Goal: Information Seeking & Learning: Learn about a topic

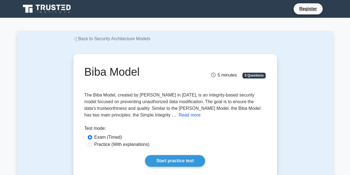
click at [179, 116] on button "Read more" at bounding box center [190, 115] width 22 height 7
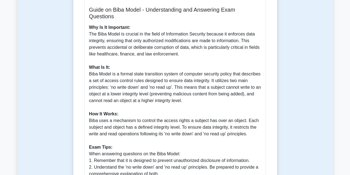
scroll to position [156, 0]
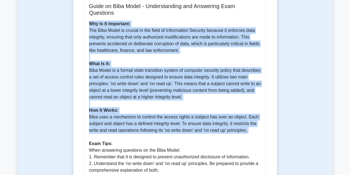
drag, startPoint x: 89, startPoint y: 25, endPoint x: 249, endPoint y: 137, distance: 195.0
click at [249, 137] on p "Why Is It Important: The Biba Model is crucial in the field of Information Secu…" at bounding box center [175, 113] width 172 height 186
copy p "Why Is It Important: The Biba Model is crucial in the field of Information Secu…"
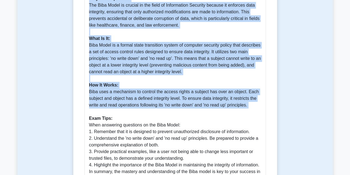
scroll to position [183, 0]
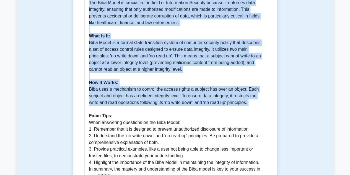
click at [262, 82] on div "Guide on Biba Model - Understanding and Answering Exam Questions Why Is It Impo…" at bounding box center [175, 77] width 182 height 222
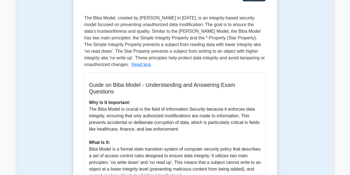
scroll to position [74, 0]
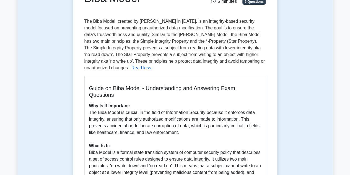
click at [139, 68] on button "Read less" at bounding box center [142, 68] width 20 height 7
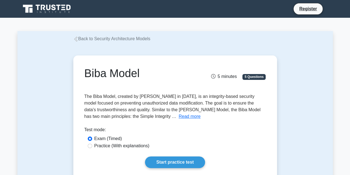
scroll to position [0, 0]
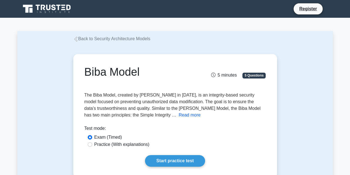
click at [179, 116] on button "Read more" at bounding box center [190, 115] width 22 height 7
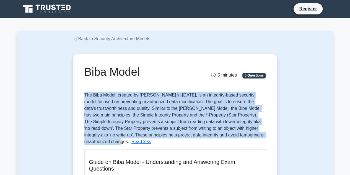
drag, startPoint x: 128, startPoint y: 143, endPoint x: 83, endPoint y: 94, distance: 66.0
copy span "The Biba Model, created by Kenneth Biba in 1977, is an integrity-based security…"
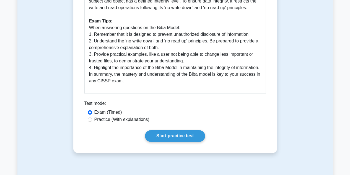
scroll to position [282, 0]
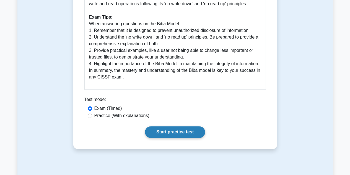
click at [171, 138] on link "Start practice test" at bounding box center [175, 132] width 60 height 12
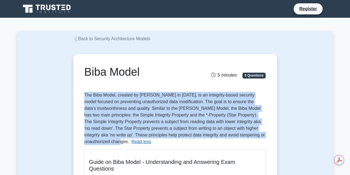
scroll to position [0, 0]
click at [174, 136] on span "The Biba Model, created by Kenneth Biba in 1977, is an integrity-based security…" at bounding box center [174, 118] width 181 height 51
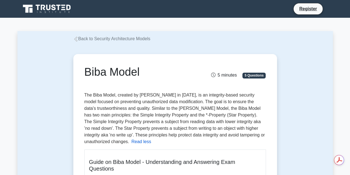
click at [138, 142] on button "Read less" at bounding box center [142, 141] width 20 height 7
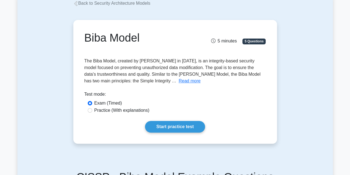
scroll to position [32, 0]
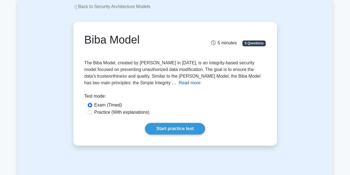
click at [179, 83] on button "Read more" at bounding box center [190, 82] width 22 height 7
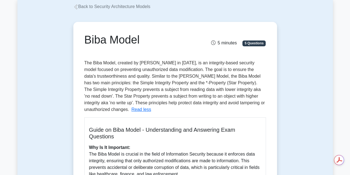
scroll to position [0, 0]
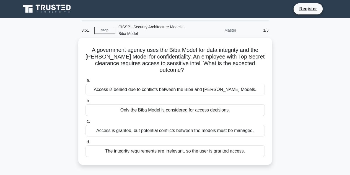
click at [103, 130] on div "Access is granted, but potential conflicts between the models must be managed." at bounding box center [175, 131] width 179 height 12
click at [86, 123] on input "c. Access is granted, but potential conflicts between the models must be manage…" at bounding box center [86, 122] width 0 height 4
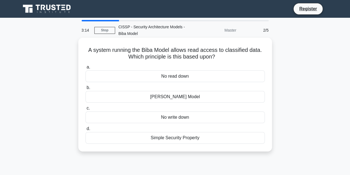
click at [168, 119] on div "No write down" at bounding box center [175, 117] width 179 height 12
click at [86, 110] on input "c. No write down" at bounding box center [86, 108] width 0 height 4
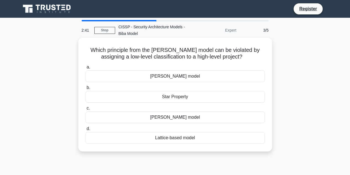
click at [177, 93] on div "Star Property" at bounding box center [175, 97] width 179 height 12
click at [86, 89] on input "b. Star Property" at bounding box center [86, 88] width 0 height 4
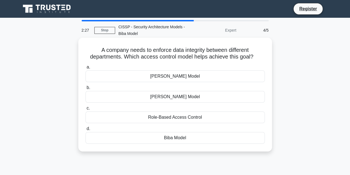
click at [170, 118] on div "Role-Based Access Control" at bounding box center [175, 117] width 179 height 12
click at [86, 110] on input "c. Role-Based Access Control" at bounding box center [86, 108] width 0 height 4
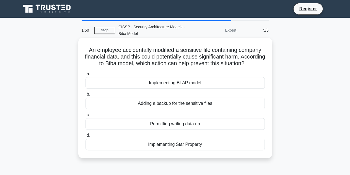
click at [168, 109] on div "Adding a backup for the sensitive files" at bounding box center [175, 104] width 179 height 12
click at [86, 96] on input "b. Adding a backup for the sensitive files" at bounding box center [86, 95] width 0 height 4
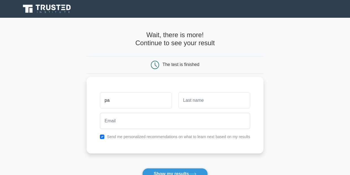
type input "p"
type input "agaba"
click at [195, 102] on input "text" at bounding box center [215, 100] width 72 height 16
type input "pamela"
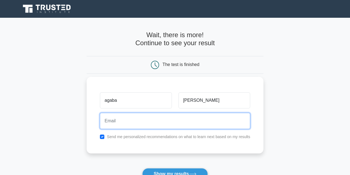
click at [122, 123] on input "email" at bounding box center [175, 121] width 150 height 16
type input "agabapamrose@gmail.com"
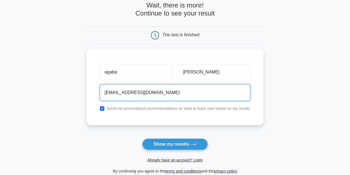
scroll to position [33, 0]
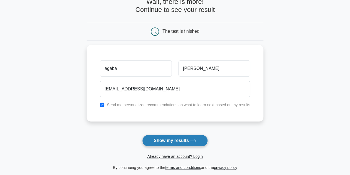
click at [166, 139] on button "Show my results" at bounding box center [174, 141] width 65 height 12
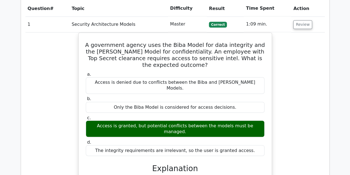
scroll to position [386, 0]
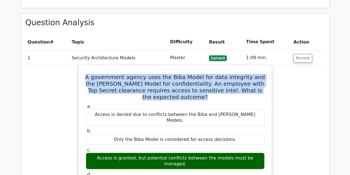
drag, startPoint x: 90, startPoint y: 55, endPoint x: 195, endPoint y: 76, distance: 107.6
click at [195, 76] on h5 "A government agency uses the Biba Model for data integrity and the [PERSON_NAME…" at bounding box center [175, 87] width 180 height 27
copy h5 "A government agency uses the Biba Model for data integrity and the [PERSON_NAME…"
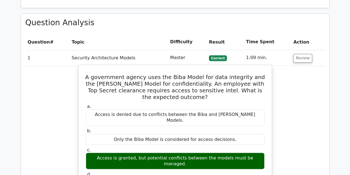
click at [96, 152] on div "Access is granted, but potential conflicts between the models must be managed." at bounding box center [175, 160] width 179 height 17
drag, startPoint x: 91, startPoint y: 128, endPoint x: 95, endPoint y: 131, distance: 5.3
click at [95, 152] on div "Access is granted, but potential conflicts between the models must be managed." at bounding box center [175, 160] width 179 height 17
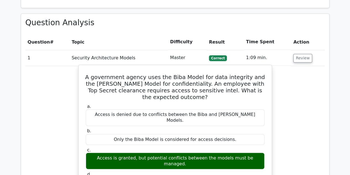
drag, startPoint x: 90, startPoint y: 127, endPoint x: 94, endPoint y: 130, distance: 5.2
click at [94, 152] on div "Access is granted, but potential conflicts between the models must be managed." at bounding box center [175, 160] width 179 height 17
drag, startPoint x: 94, startPoint y: 130, endPoint x: 256, endPoint y: 133, distance: 162.1
click at [256, 152] on div "Access is granted, but potential conflicts between the models must be managed." at bounding box center [175, 160] width 179 height 17
copy div "Access is granted, but potential conflicts between the models must be managed."
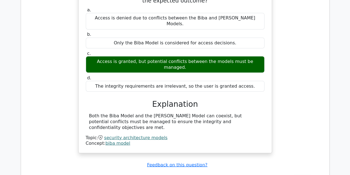
scroll to position [486, 0]
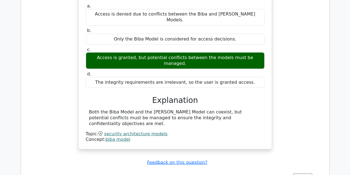
drag, startPoint x: 89, startPoint y: 79, endPoint x: 243, endPoint y: 83, distance: 153.8
click at [243, 109] on div "Both the Biba Model and the [PERSON_NAME] Model can coexist, but potential conf…" at bounding box center [175, 117] width 172 height 17
copy div "Both the Biba Model and the Bell-LaPadula Model can coexist, but potential conf…"
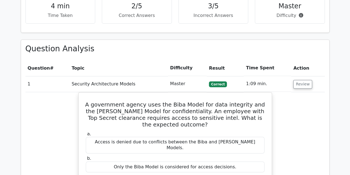
scroll to position [360, 0]
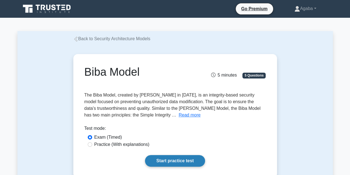
click at [165, 160] on link "Start practice test" at bounding box center [175, 161] width 60 height 12
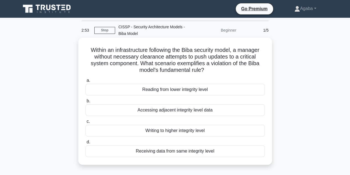
click at [167, 89] on div "Reading from lower integrity level" at bounding box center [175, 90] width 179 height 12
click at [86, 82] on input "a. Reading from lower integrity level" at bounding box center [86, 81] width 0 height 4
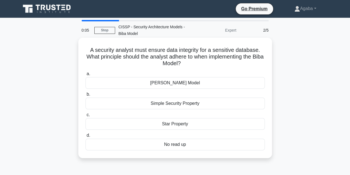
click at [174, 123] on div "Star Property" at bounding box center [175, 124] width 179 height 12
click at [86, 117] on input "c. Star Property" at bounding box center [86, 115] width 0 height 4
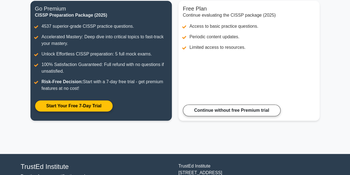
scroll to position [67, 0]
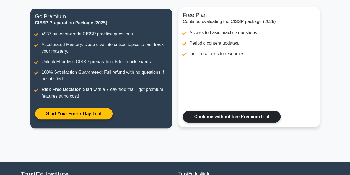
click at [230, 117] on link "Continue without free Premium trial" at bounding box center [232, 117] width 98 height 12
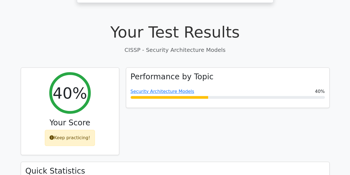
scroll to position [167, 0]
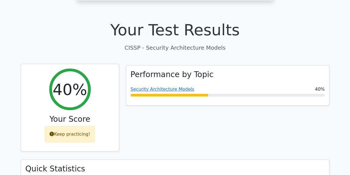
click at [66, 126] on div "Keep practicing!" at bounding box center [70, 134] width 50 height 16
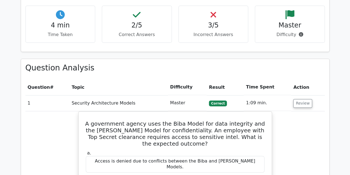
scroll to position [338, 0]
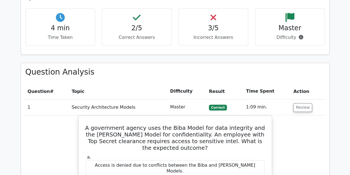
click at [209, 34] on p "Incorrect Answers" at bounding box center [213, 37] width 61 height 7
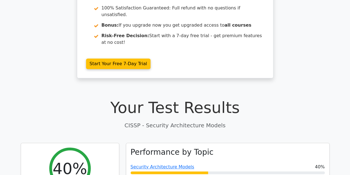
scroll to position [85, 0]
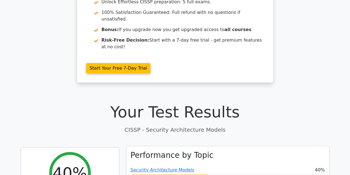
click at [158, 166] on div "Security Architecture Models 40%" at bounding box center [228, 171] width 194 height 11
click at [158, 167] on link "Security Architecture Models" at bounding box center [163, 169] width 64 height 5
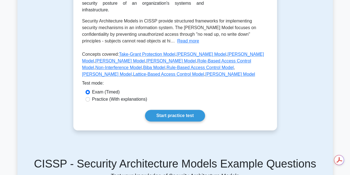
drag, startPoint x: 352, startPoint y: 61, endPoint x: 347, endPoint y: 52, distance: 9.9
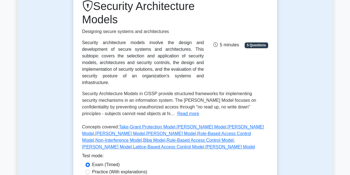
scroll to position [30, 0]
